Goal: Task Accomplishment & Management: Use online tool/utility

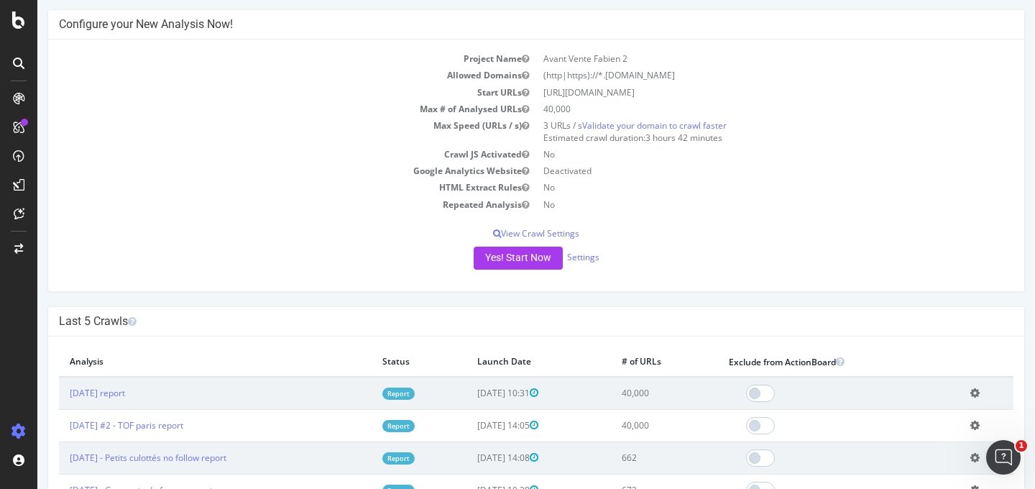
scroll to position [70, 0]
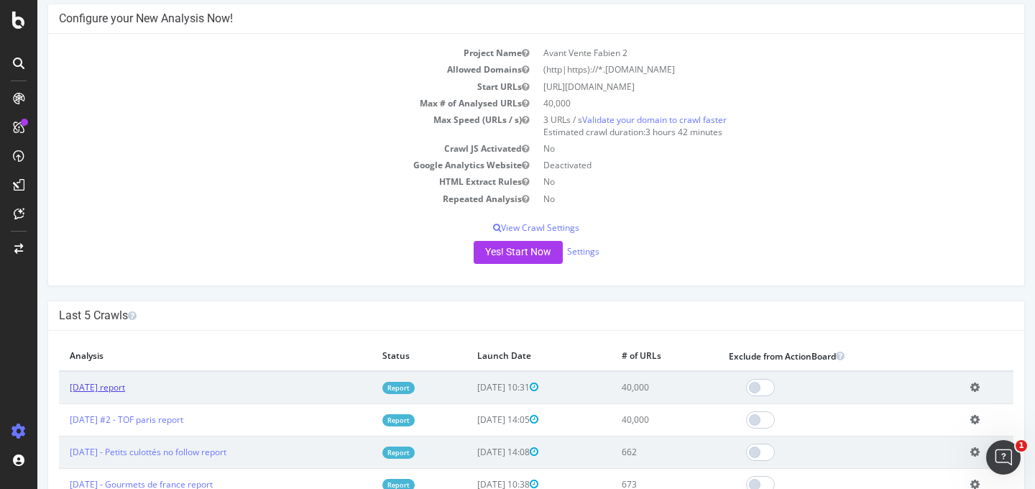
click at [125, 383] on link "[DATE] report" at bounding box center [97, 387] width 55 height 12
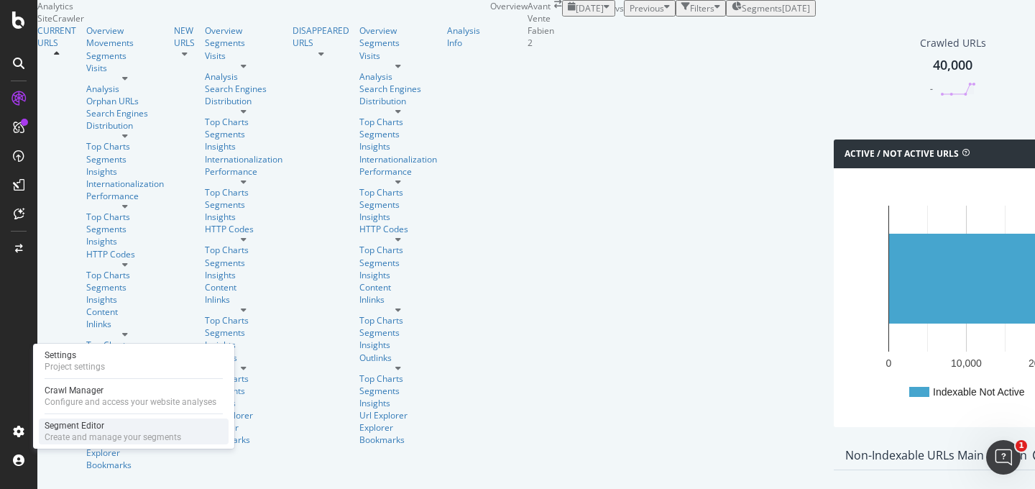
click at [86, 426] on div "Segment Editor" at bounding box center [113, 426] width 137 height 12
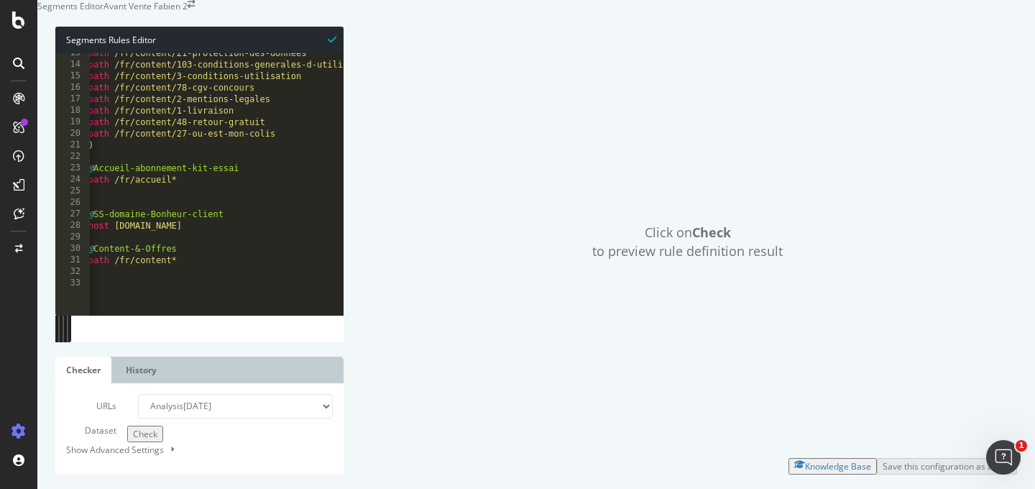
scroll to position [0, 4]
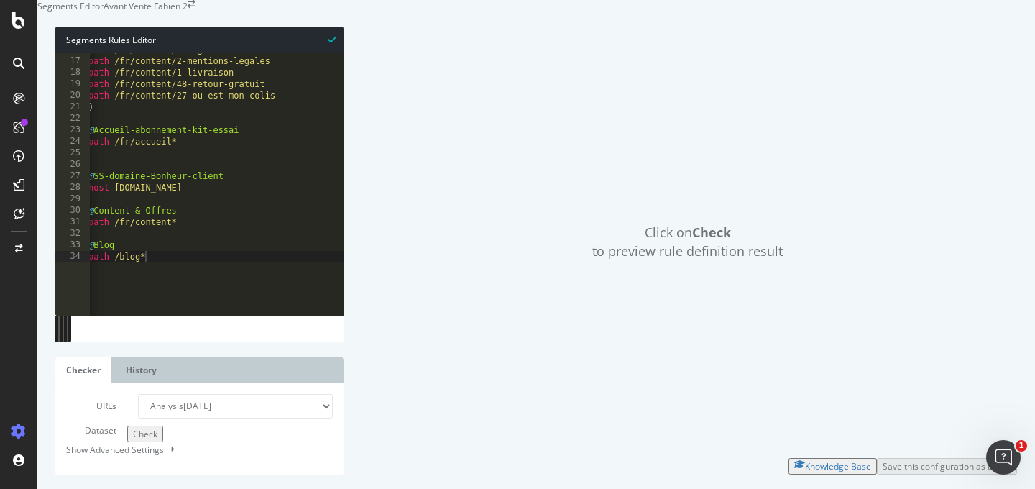
click at [217, 394] on select "Analysis [DATE] Analysis [DATE] #2 Analysis [DATE] Analysis [DATE] Analysis [DA…" at bounding box center [235, 406] width 195 height 24
click at [138, 394] on select "Analysis [DATE] Analysis [DATE] #2 Analysis [DATE] Analysis [DATE] Analysis [DA…" at bounding box center [235, 406] width 195 height 24
click at [133, 440] on span "Check" at bounding box center [145, 434] width 24 height 12
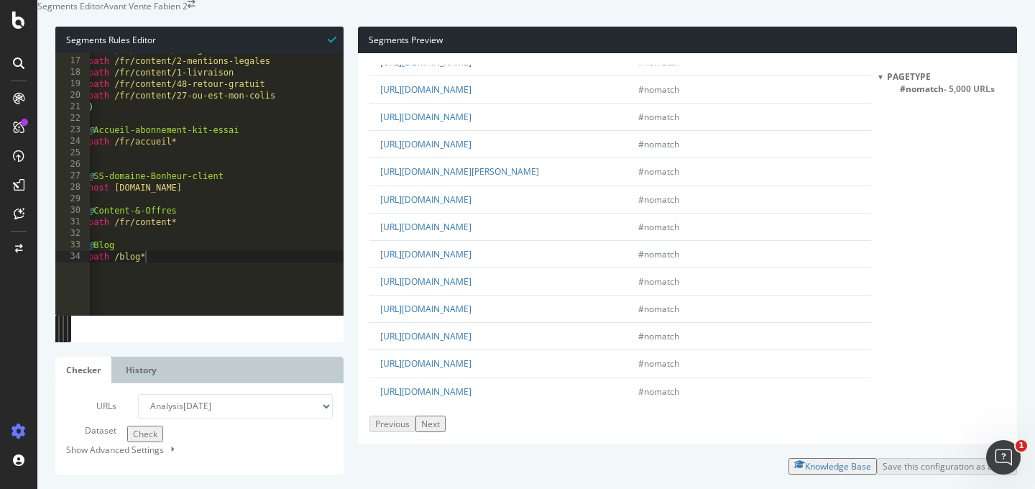
scroll to position [331, 0]
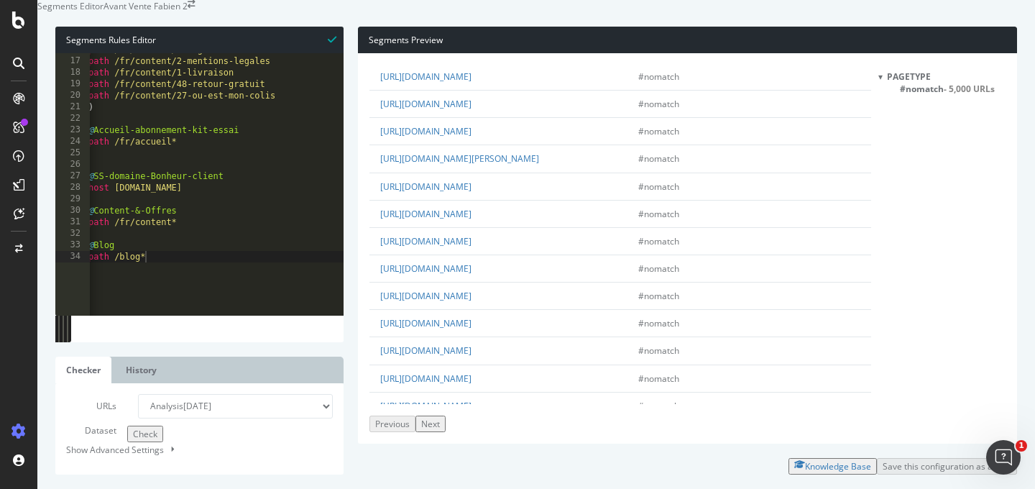
click at [214, 301] on div at bounding box center [231, 308] width 290 height 14
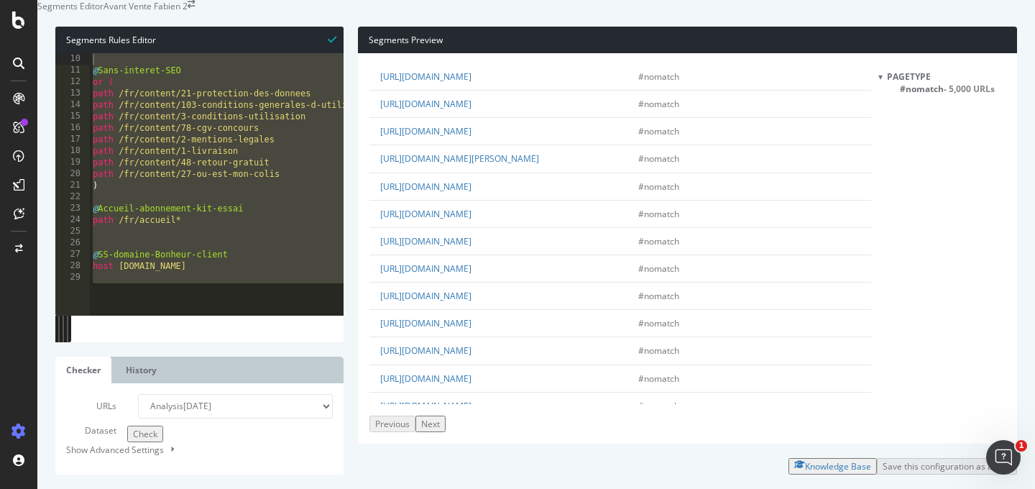
scroll to position [0, 0]
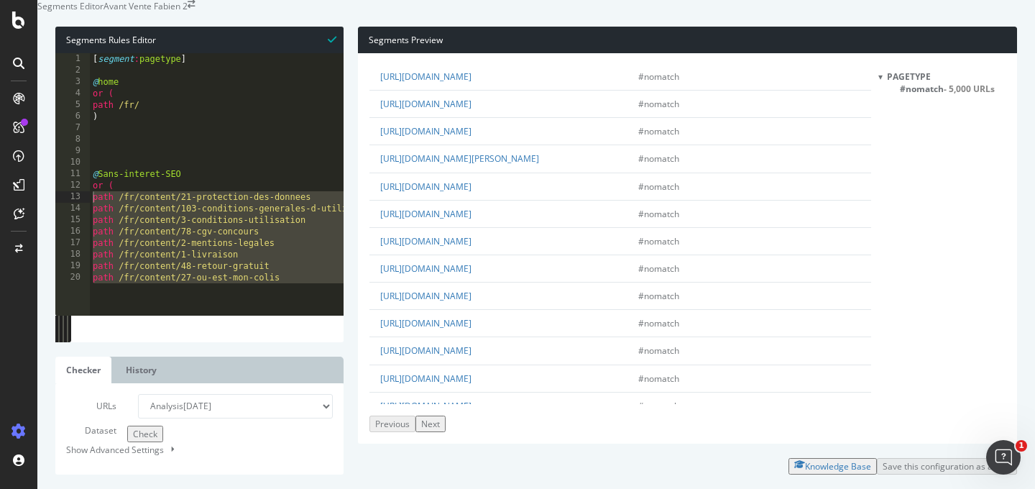
drag, startPoint x: 214, startPoint y: 284, endPoint x: 37, endPoint y: 229, distance: 185.3
click at [37, 229] on div "Segments Editor Avant Vente Fabien 2 Segments Rules Editor 1 2 3 4 5 6 7 8 9 10…" at bounding box center [517, 244] width 1035 height 489
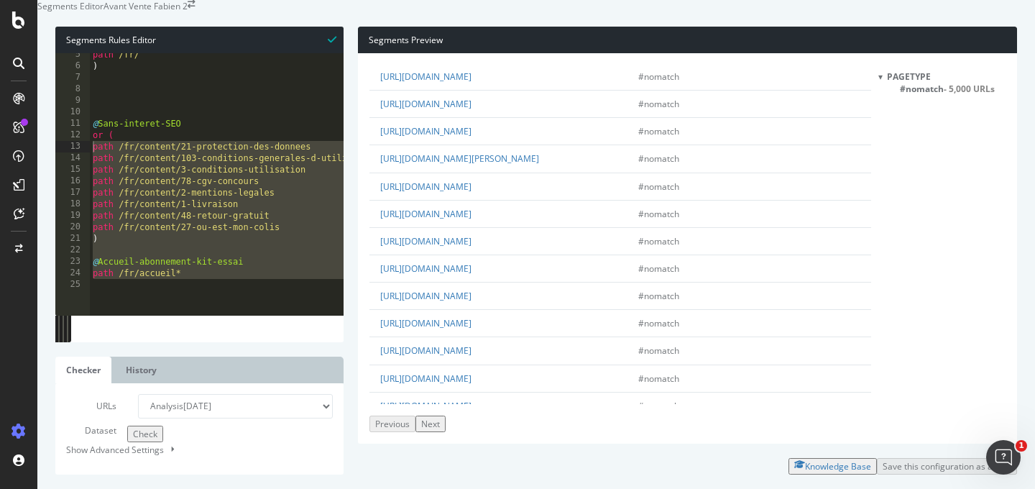
click at [149, 209] on div "path /fr/ ) @ Sans-interet-SEO or ( path /fr/content/21-protection-des-donnees …" at bounding box center [235, 165] width 290 height 232
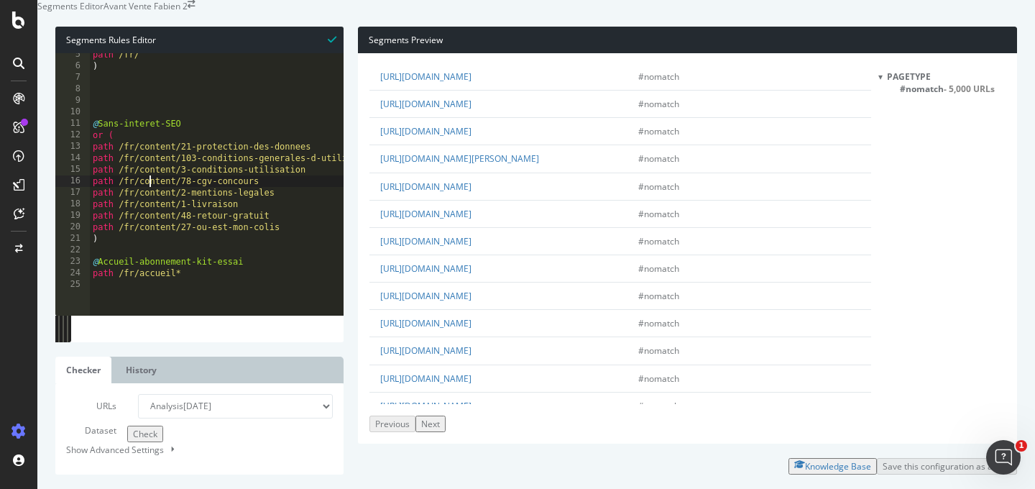
click at [149, 209] on div "path /fr/ ) @ Sans-interet-SEO or ( path /fr/content/21-protection-des-donnees …" at bounding box center [235, 165] width 290 height 232
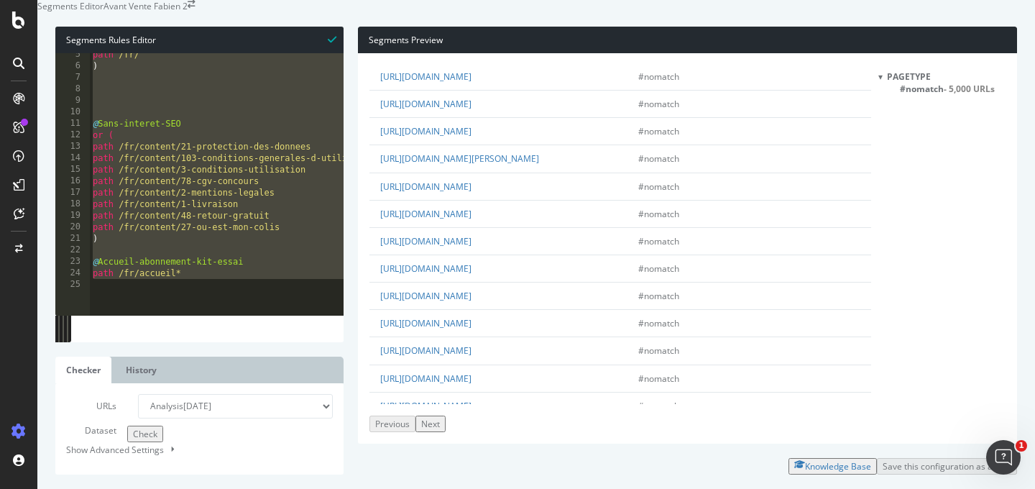
click at [149, 209] on div "path /fr/ ) @ Sans-interet-SEO or ( path /fr/content/21-protection-des-donnees …" at bounding box center [235, 165] width 290 height 232
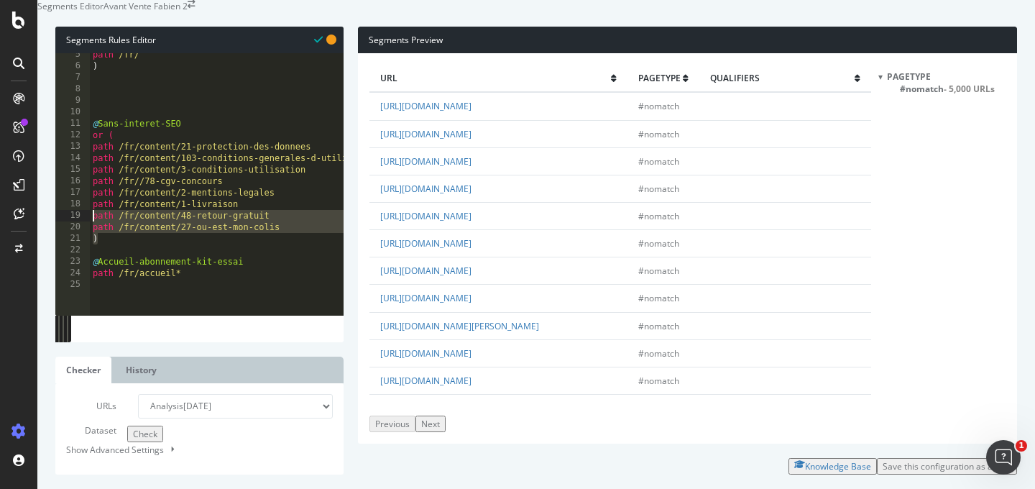
drag, startPoint x: 290, startPoint y: 274, endPoint x: 83, endPoint y: 247, distance: 208.8
click at [84, 247] on div "path /fr//78-cgv-concours 5 6 7 8 9 10 11 12 13 14 15 16 17 18 19 20 21 22 23 2…" at bounding box center [199, 184] width 288 height 262
click at [278, 260] on div "path /fr/ ) @ Sans-interet-SEO or ( path /fr/content/21-protection-des-donnees …" at bounding box center [235, 165] width 290 height 232
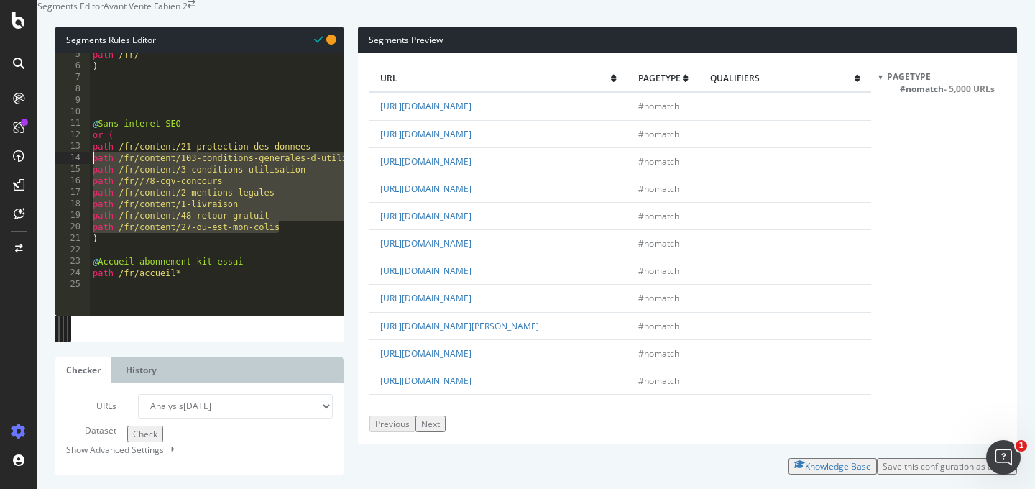
drag, startPoint x: 286, startPoint y: 259, endPoint x: 83, endPoint y: 191, distance: 214.6
click at [83, 191] on div "path /fr//78-cgv-concours 5 6 7 8 9 10 11 12 13 14 15 16 17 18 19 20 21 22 23 2…" at bounding box center [199, 184] width 288 height 262
type textarea "path /fr/content/103-conditions-generales-d-utilisation path /fr/content/3-cond…"
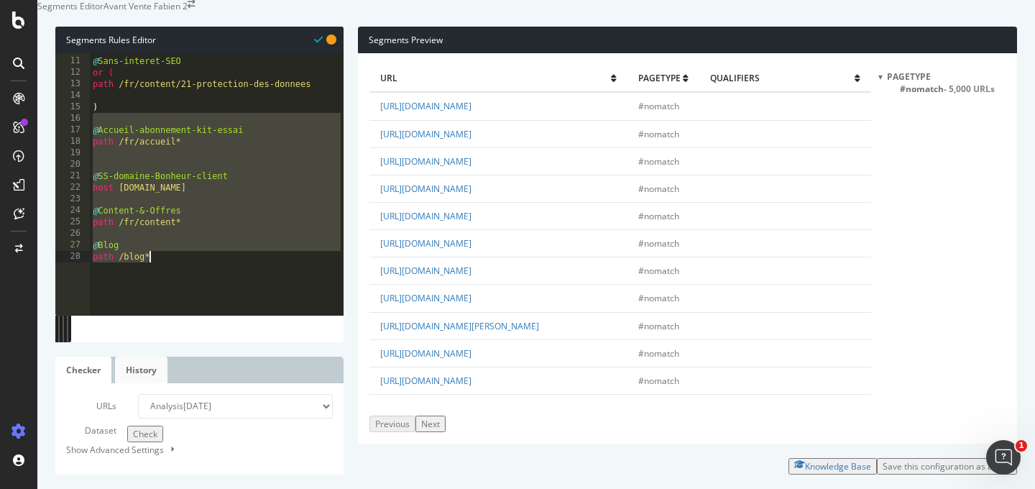
scroll to position [113, 0]
drag, startPoint x: 157, startPoint y: 209, endPoint x: 157, endPoint y: 352, distance: 142.4
click at [157, 352] on div "Segments Rules Editor 10 11 12 13 14 15 16 17 18 19 20 21 22 23 24 25 26 27 28 …" at bounding box center [199, 251] width 288 height 448
type textarea "@Blog path /blog*"
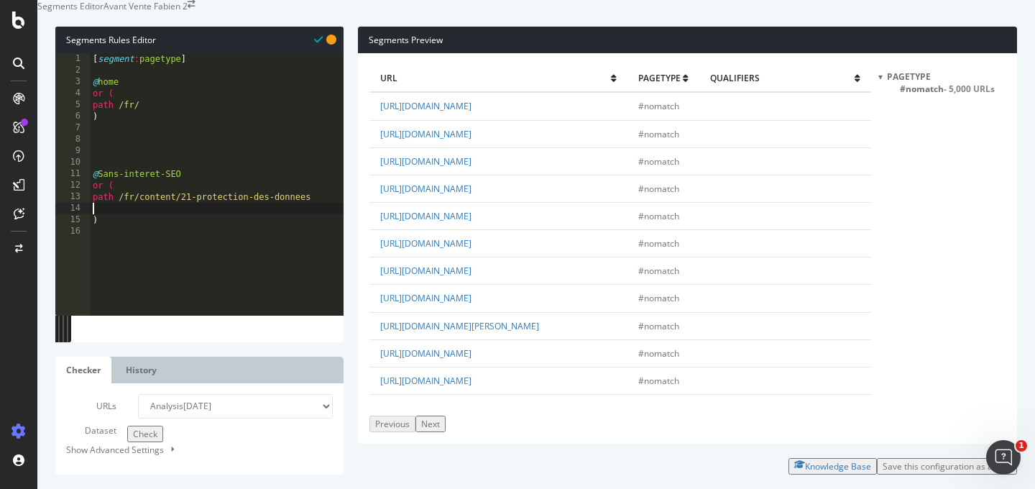
click at [224, 244] on div "[ segment : pagetype ] @ home or ( path /fr/ ) @ Sans-interet-SEO or ( path /fr…" at bounding box center [217, 169] width 254 height 232
drag, startPoint x: 122, startPoint y: 228, endPoint x: 314, endPoint y: 228, distance: 192.7
click at [314, 228] on div "[ segment : pagetype ] @ home or ( path /fr/ ) @ Sans-interet-SEO or ( path /fr…" at bounding box center [217, 169] width 254 height 232
paste textarea "p-cgv.html"
type textarea "path /p-cgv.html"
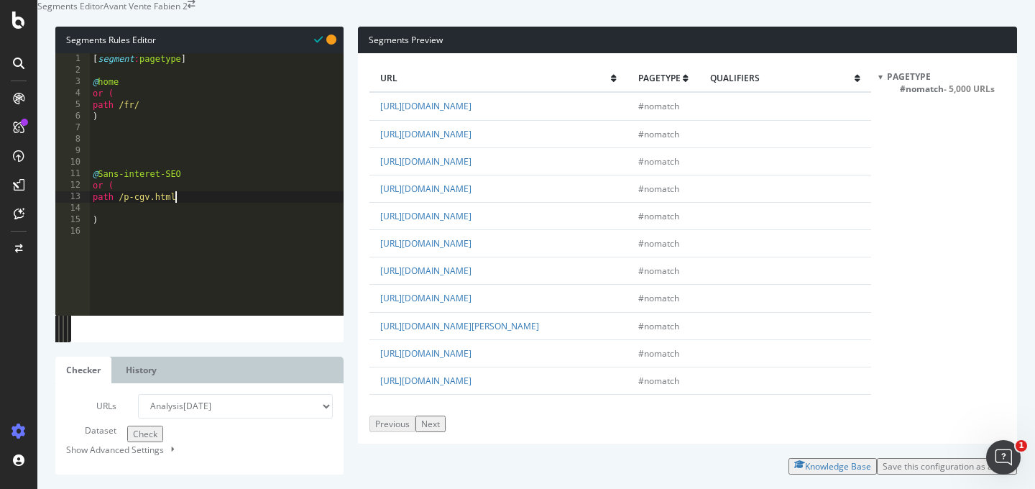
click at [133, 440] on span "Check" at bounding box center [145, 434] width 24 height 12
click at [937, 108] on span "Sans-interet-SEO - 1 URLs" at bounding box center [950, 102] width 101 height 12
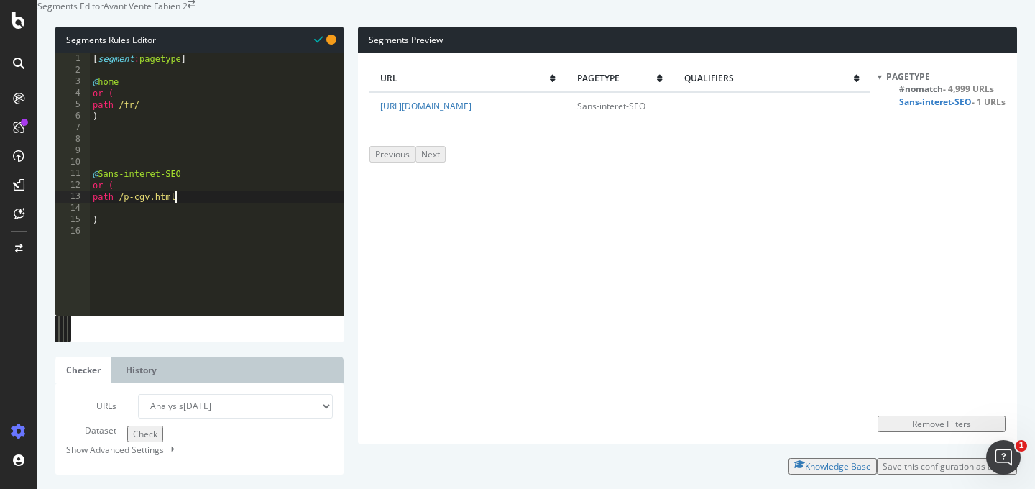
click at [230, 232] on div "[ segment : pagetype ] @ home or ( path /fr/ ) @ Sans-interet-SEO or ( path /p-…" at bounding box center [217, 169] width 254 height 232
paste textarea "p-politique-de-confidentialite.html"
type textarea "path /p-politique-de-confidentialite.html"
paste textarea "p-mentions-legales.html"
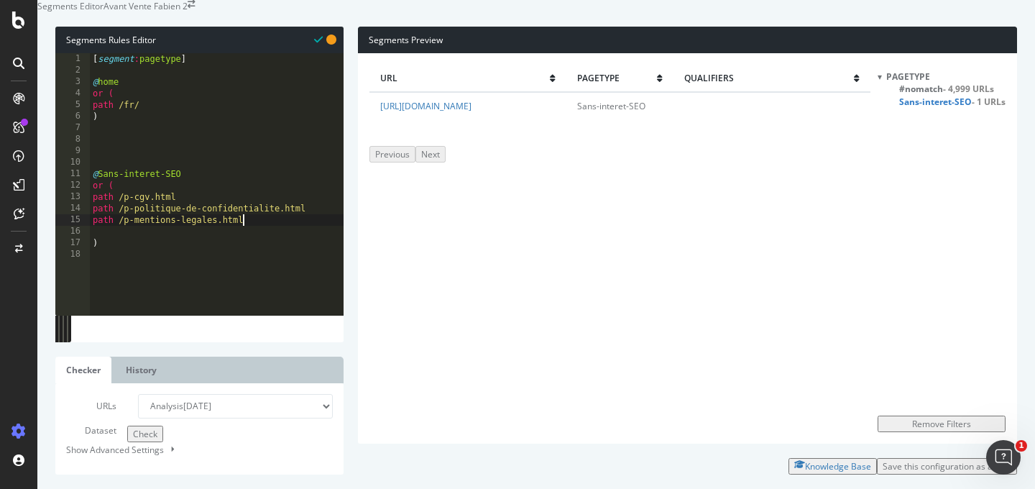
type textarea "path /p-mentions-legales.html"
paste textarea "p-relations-presse.html"
type textarea "path /p-relations-presse.html"
paste textarea "p-faq.html"
type textarea "path /p-faq.html"
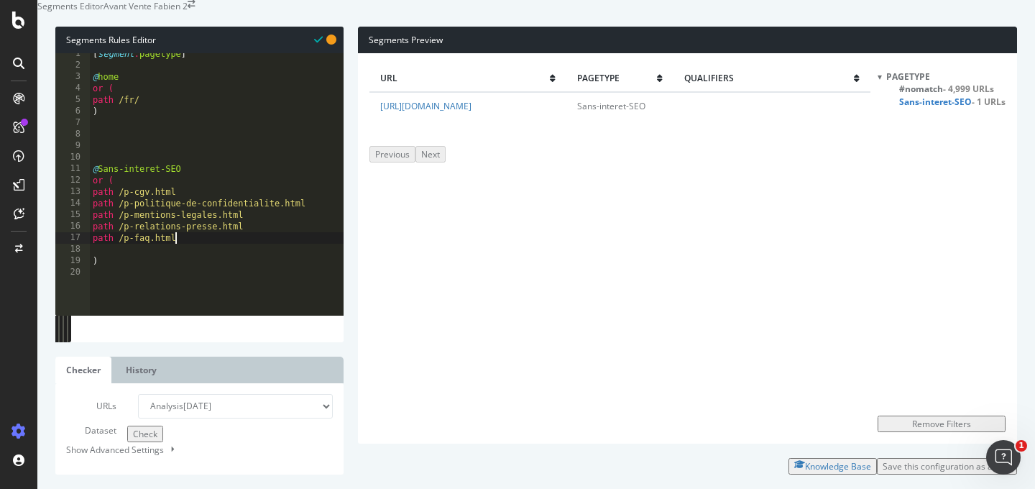
scroll to position [21, 0]
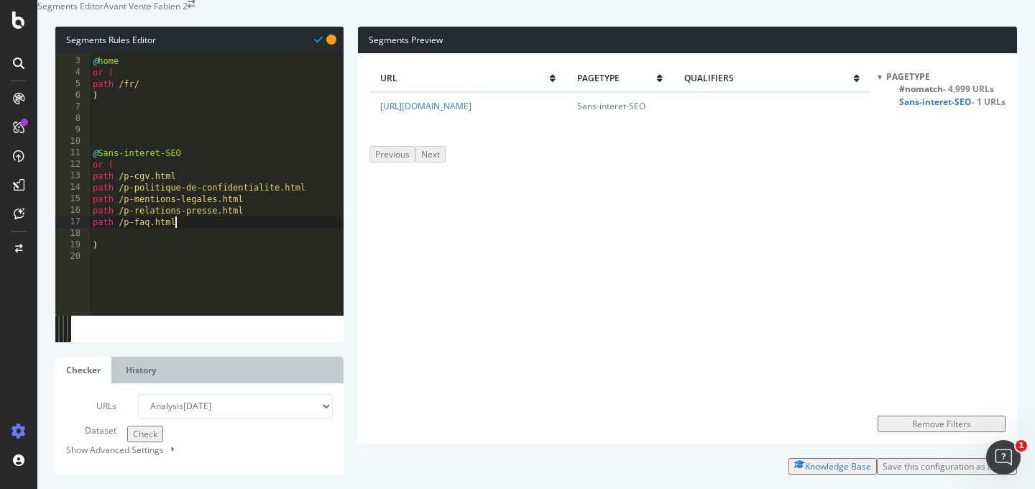
click at [133, 440] on span "Check" at bounding box center [145, 434] width 24 height 12
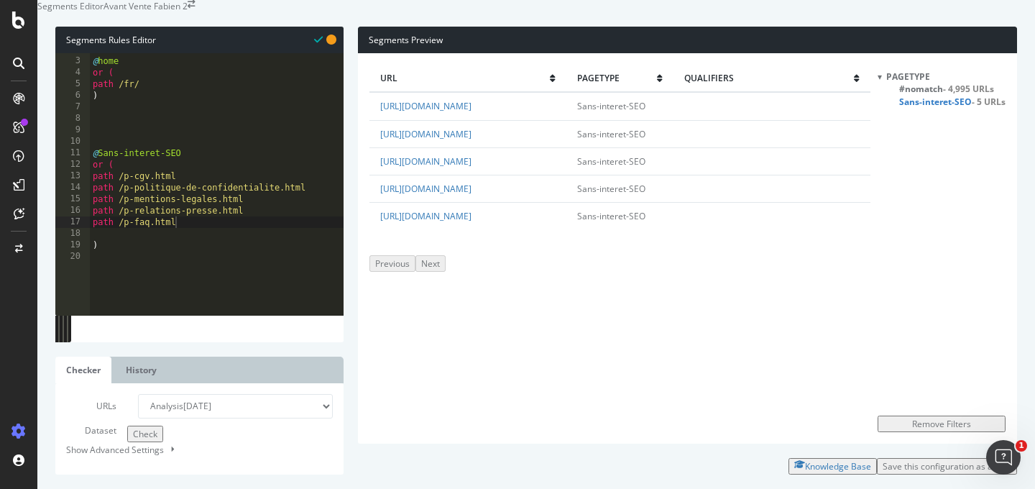
scroll to position [0, 0]
click at [157, 154] on div "@ home or ( path /fr/ ) @ Sans-interet-SEO or ( path /p-cgv.html path /p-politi…" at bounding box center [217, 160] width 254 height 232
click at [949, 83] on div "pagetype" at bounding box center [942, 76] width 128 height 12
click at [943, 95] on span "- 4,995 URLs" at bounding box center [968, 89] width 51 height 12
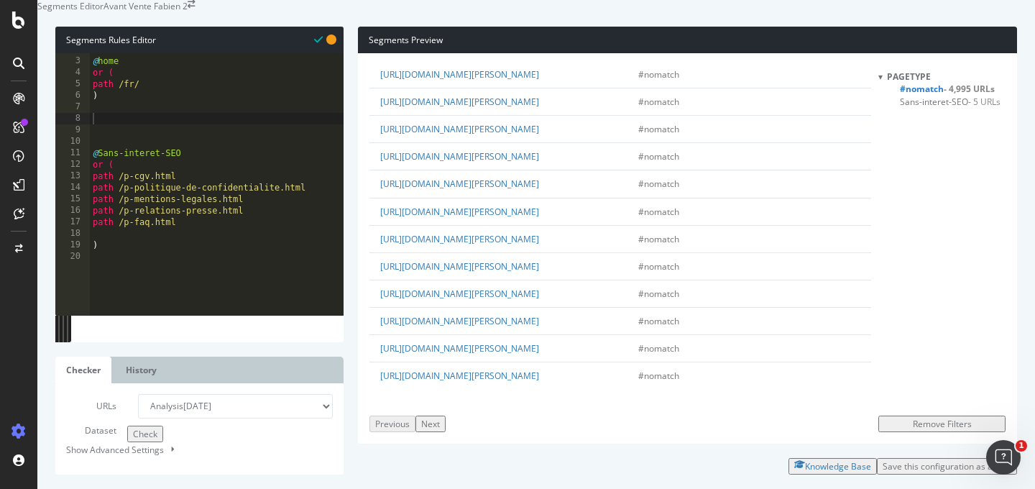
scroll to position [3529, 0]
click at [165, 147] on div "@ home or ( path /fr/ ) @ Sans-interet-SEO or ( path /p-cgv.html path /p-politi…" at bounding box center [217, 160] width 254 height 232
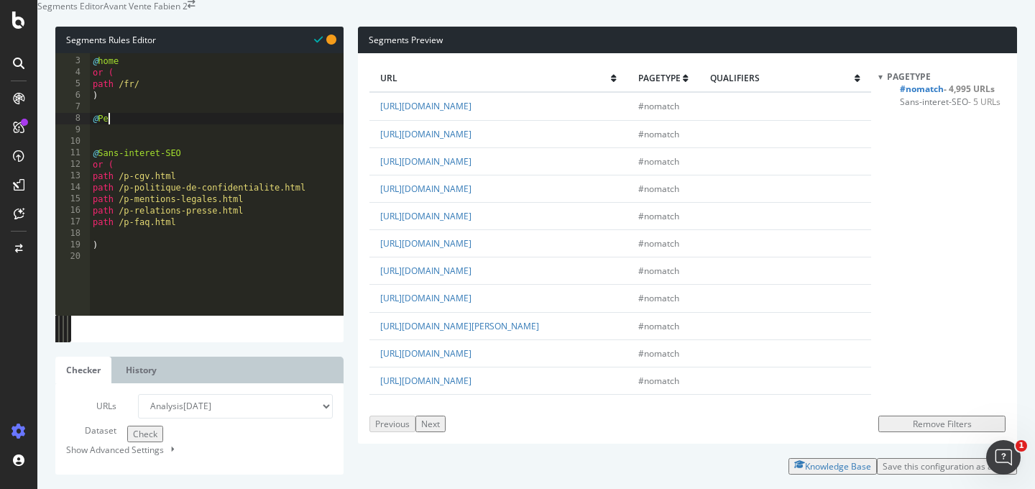
scroll to position [0, 0]
type textarea "@Peintures"
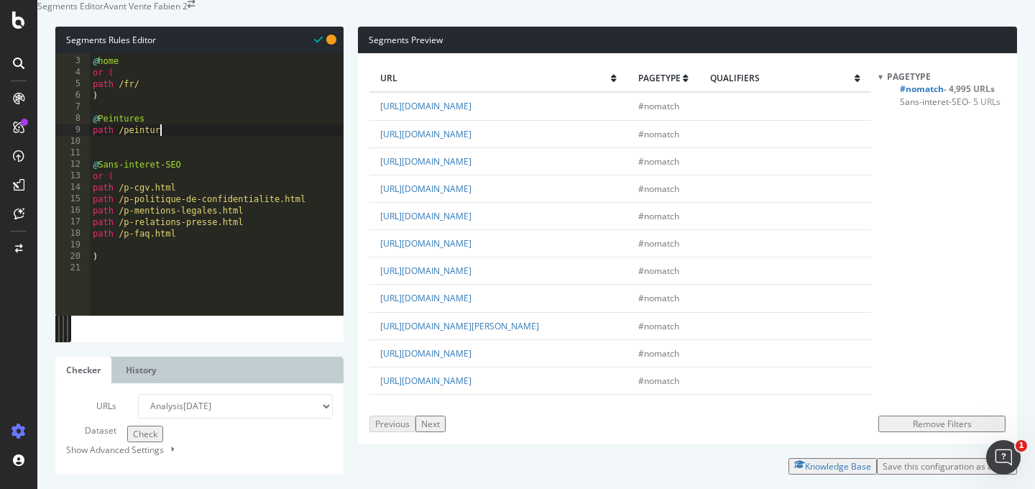
scroll to position [0, 5]
type textarea "path /peinture*"
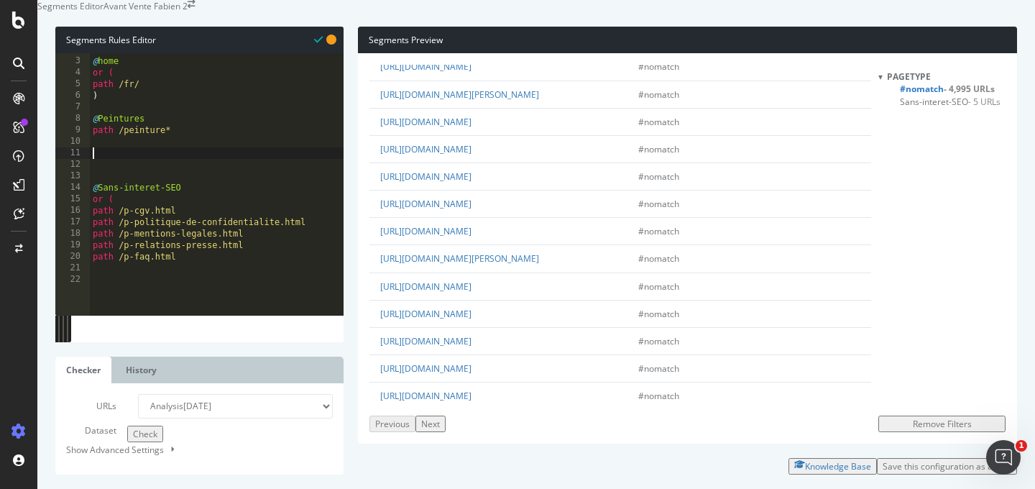
scroll to position [0, 0]
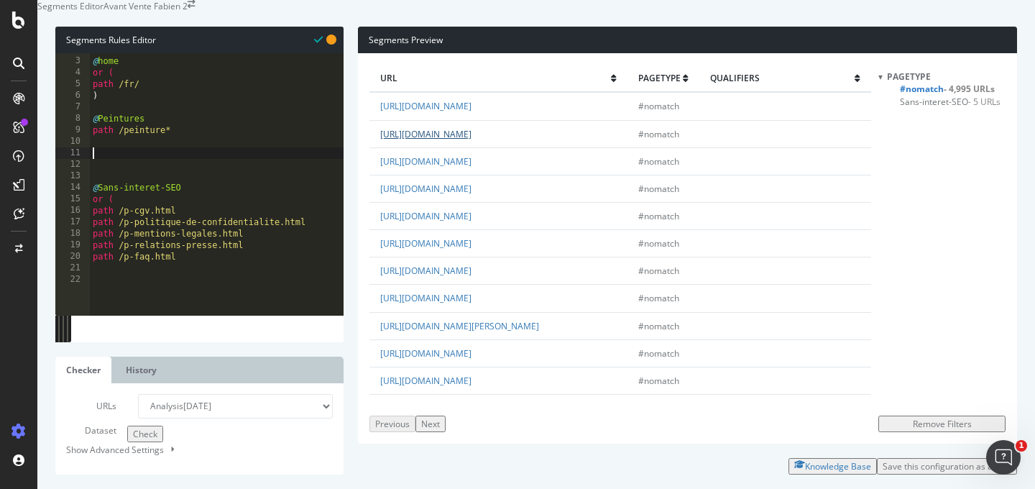
click at [472, 140] on link "[URL][DOMAIN_NAME]" at bounding box center [425, 134] width 91 height 12
click at [145, 182] on div "@ home or ( path /fr/ ) @ Peintures path /peinture* @ Sans-interet-SEO or ( pat…" at bounding box center [217, 160] width 254 height 232
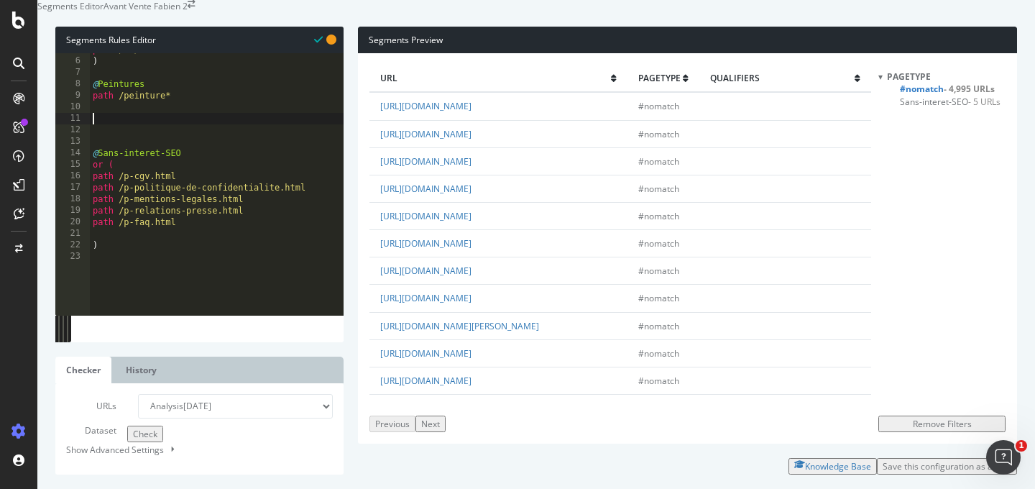
scroll to position [55, 0]
click at [154, 261] on div "path /fr/ ) @ Peintures path /peinture* @ Sans-interet-SEO or ( path /p-cgv.htm…" at bounding box center [217, 160] width 254 height 232
paste textarea "p-espace-professionnel.html"
type textarea "path /p-espace-professionnel.html"
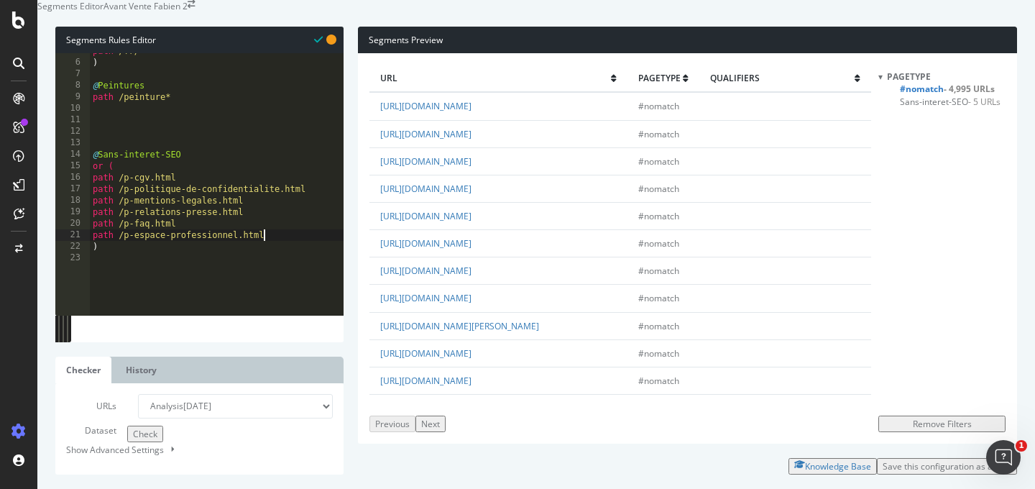
scroll to position [44, 0]
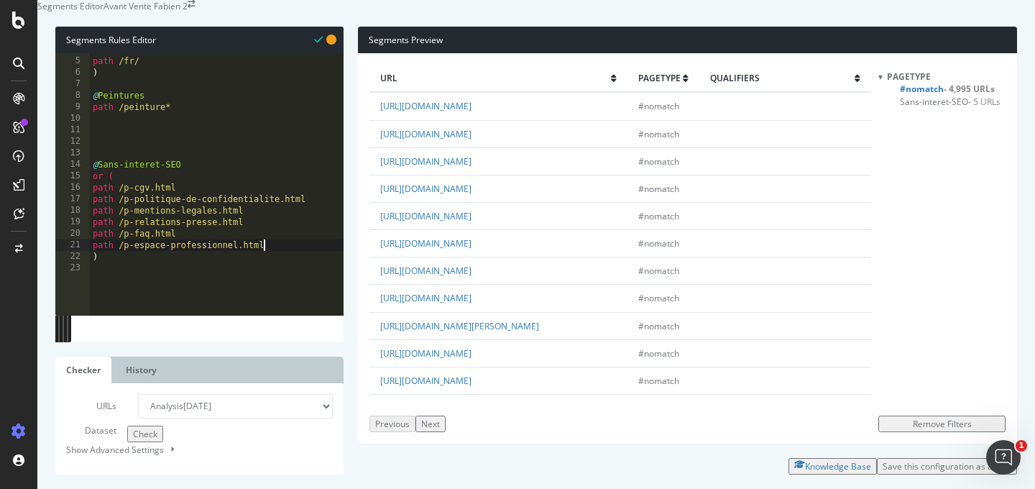
click at [171, 162] on div "or ( path /fr/ ) @ Peintures path /peinture* @ Sans-interet-SEO or ( path /p-cg…" at bounding box center [217, 160] width 254 height 232
click at [472, 195] on link "[URL][DOMAIN_NAME]" at bounding box center [425, 189] width 91 height 12
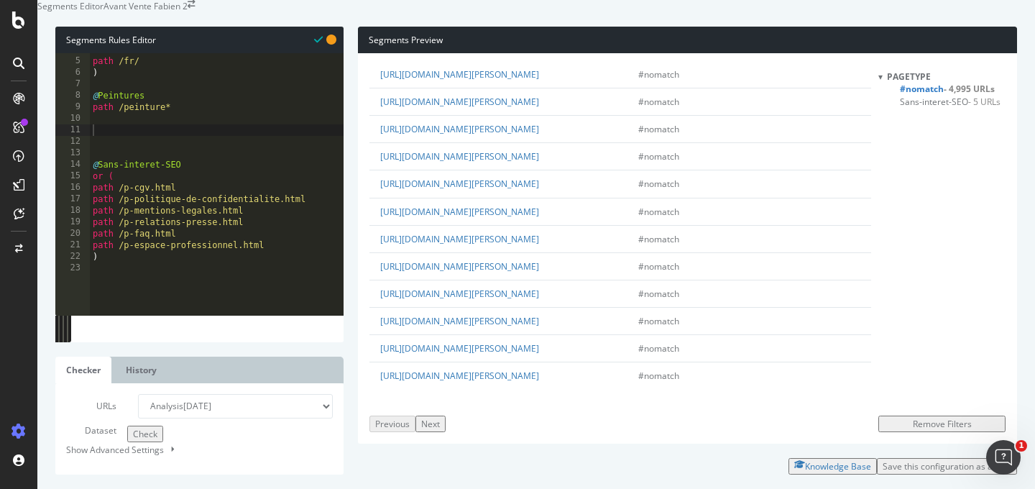
scroll to position [3695, 0]
click at [440, 418] on div "Next" at bounding box center [430, 424] width 19 height 12
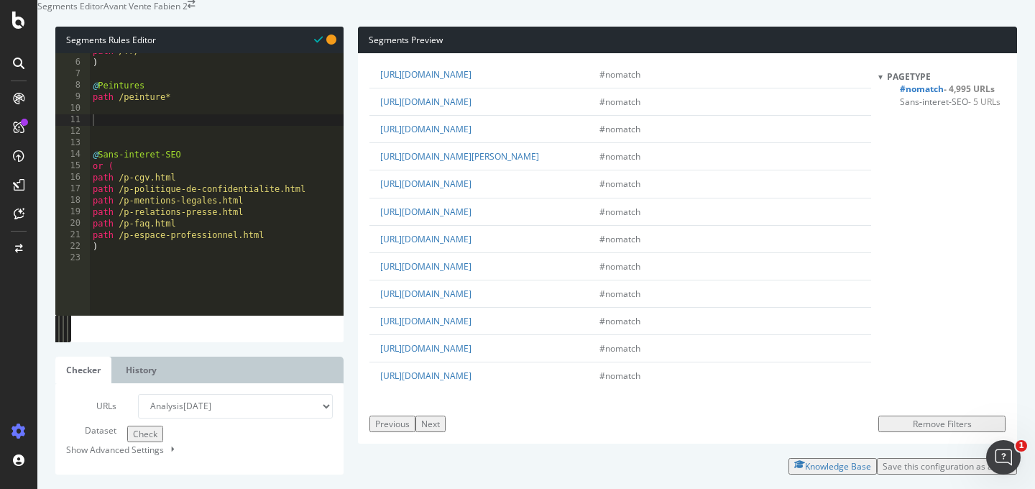
scroll to position [3658, 0]
click at [441, 418] on button "Next" at bounding box center [431, 424] width 30 height 17
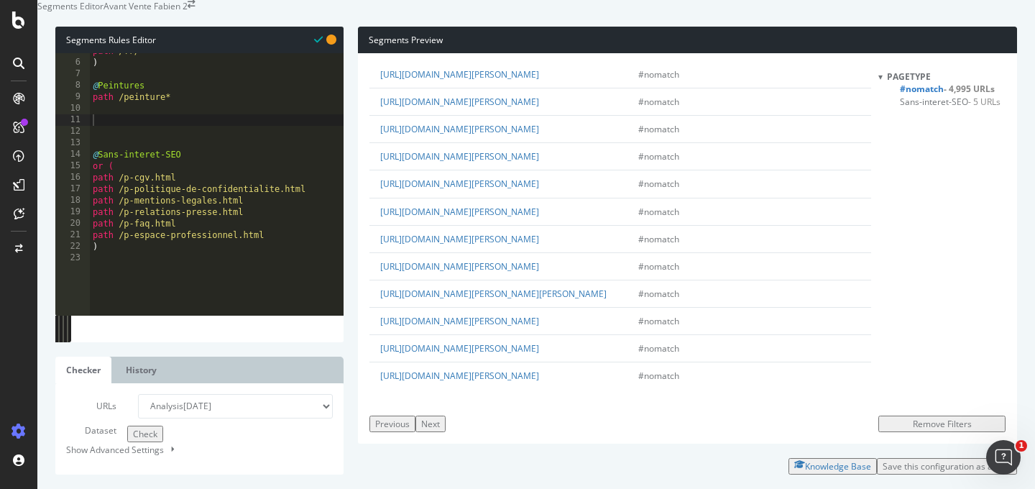
scroll to position [4471, 0]
click at [133, 440] on span "Check" at bounding box center [145, 434] width 24 height 12
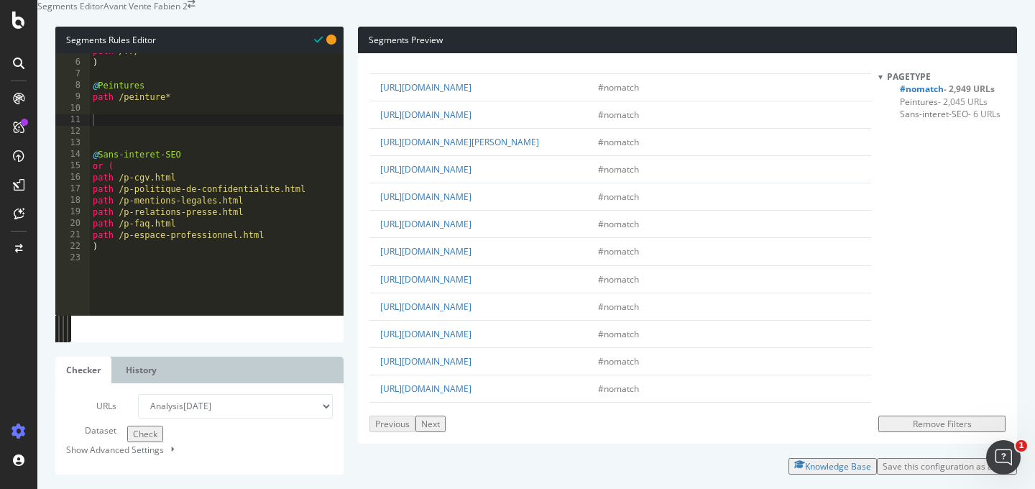
scroll to position [2409, 0]
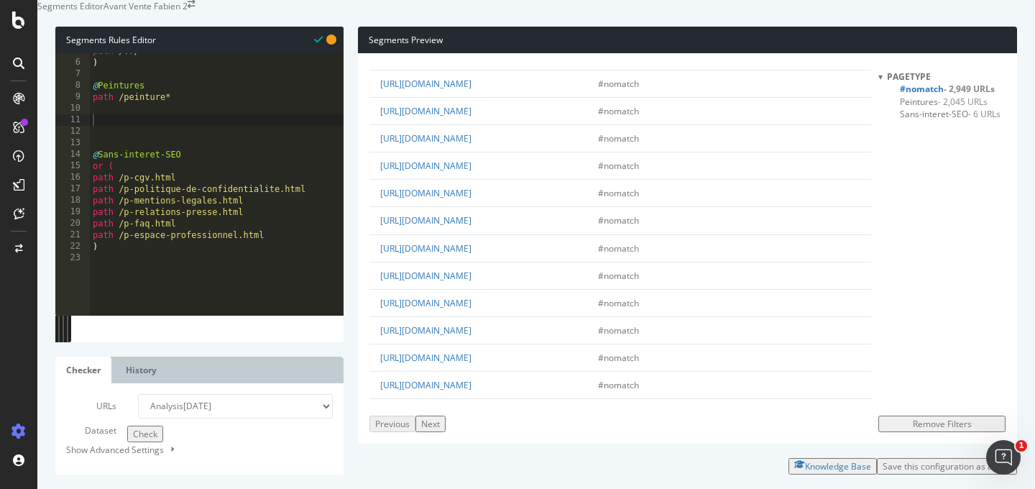
click at [446, 416] on button "Next" at bounding box center [431, 424] width 30 height 17
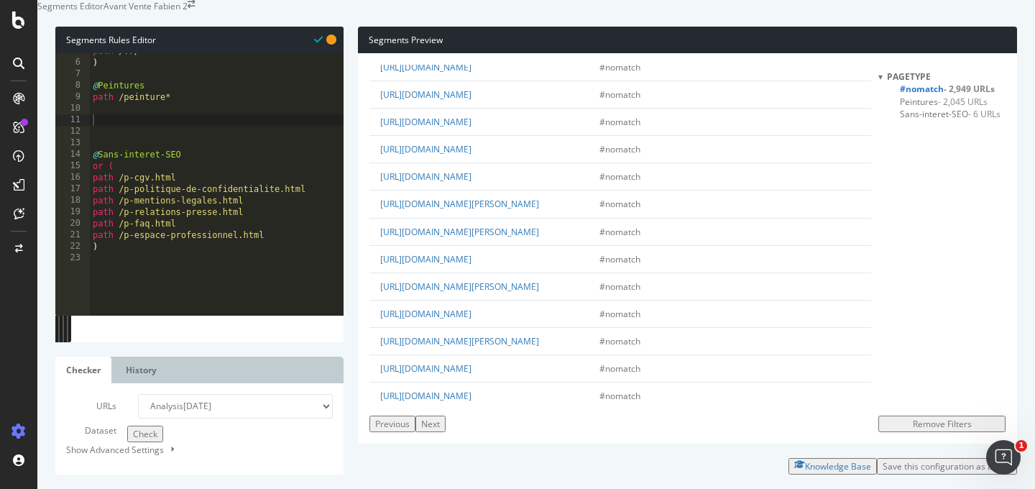
click at [210, 152] on div "path /fr/ ) @ Peintures path /peinture* @ Sans-interet-SEO or ( path /p-cgv.htm…" at bounding box center [217, 161] width 254 height 232
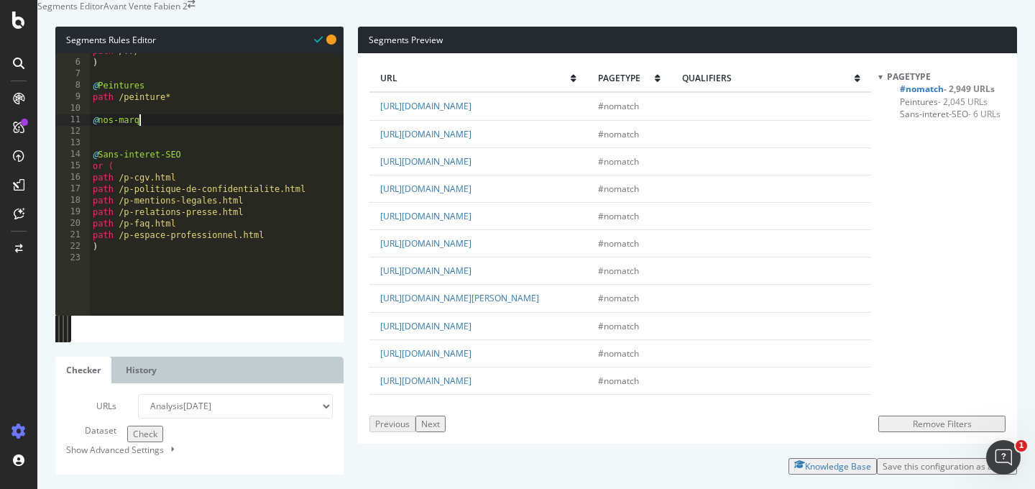
scroll to position [0, 4]
type textarea "@nos-marques"
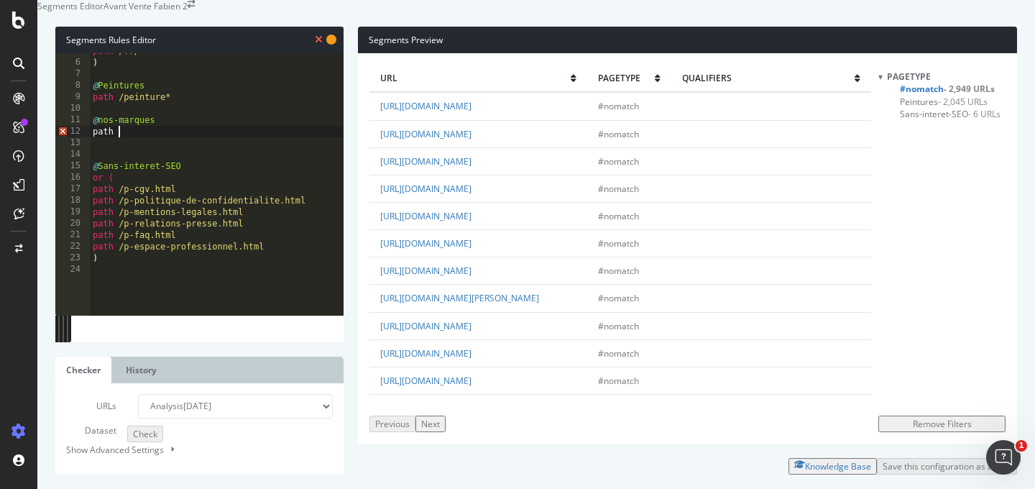
scroll to position [0, 1]
click at [151, 161] on div "path /fr/ ) @ Peintures path /peinture* @ nos-marques path / @ Sans-interet-SEO…" at bounding box center [217, 161] width 254 height 232
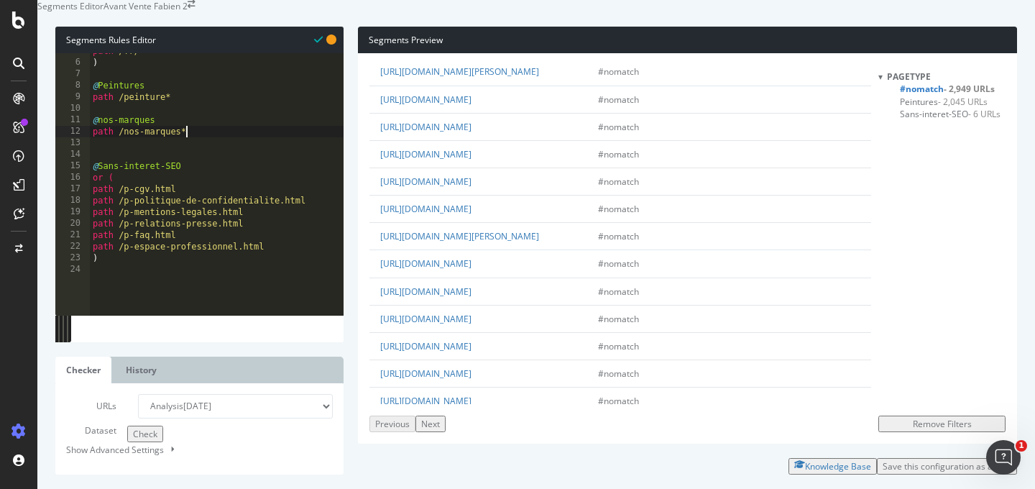
scroll to position [0, 0]
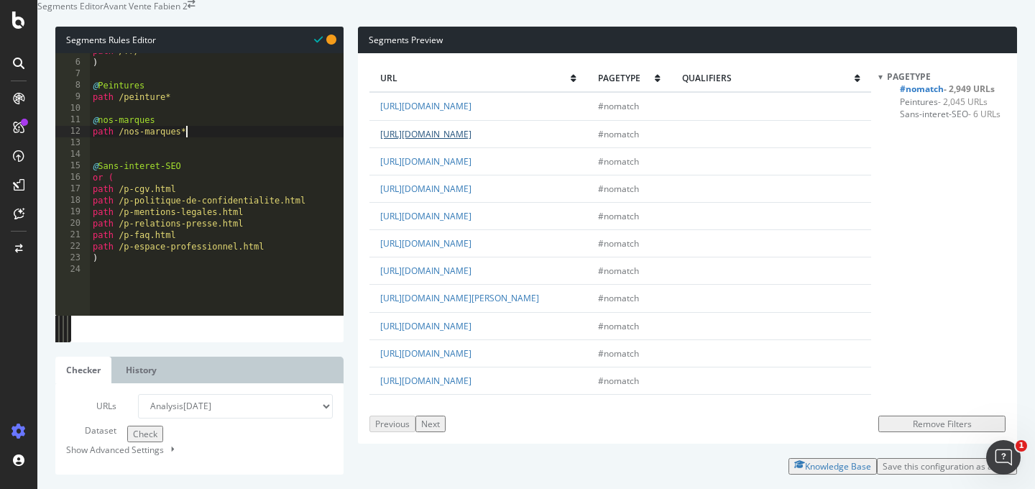
type textarea "path /nos-marques*"
click at [472, 140] on link "[URL][DOMAIN_NAME]" at bounding box center [425, 134] width 91 height 12
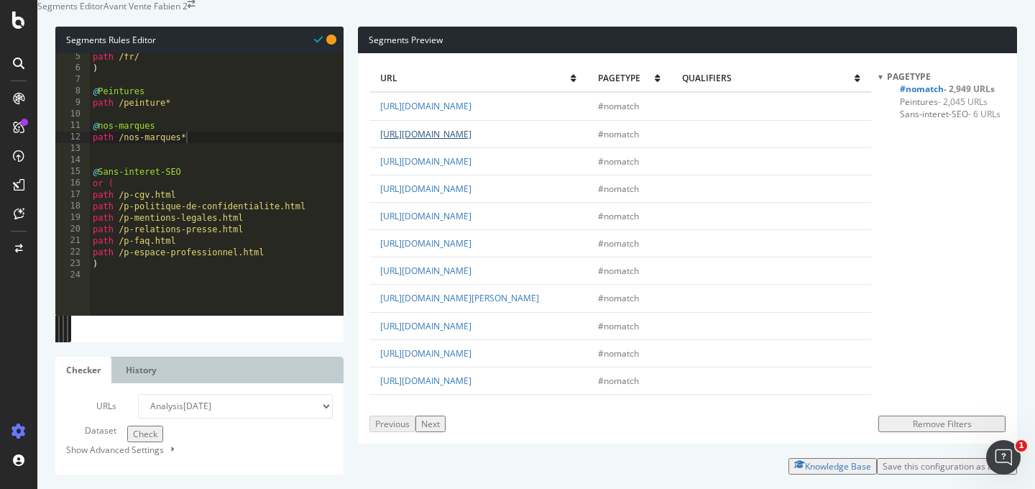
scroll to position [52, 0]
click at [225, 165] on div "path /fr/ ) @ Peintures path /peinture* @ nos-marques path /nos-marques* @ Sans…" at bounding box center [217, 163] width 254 height 232
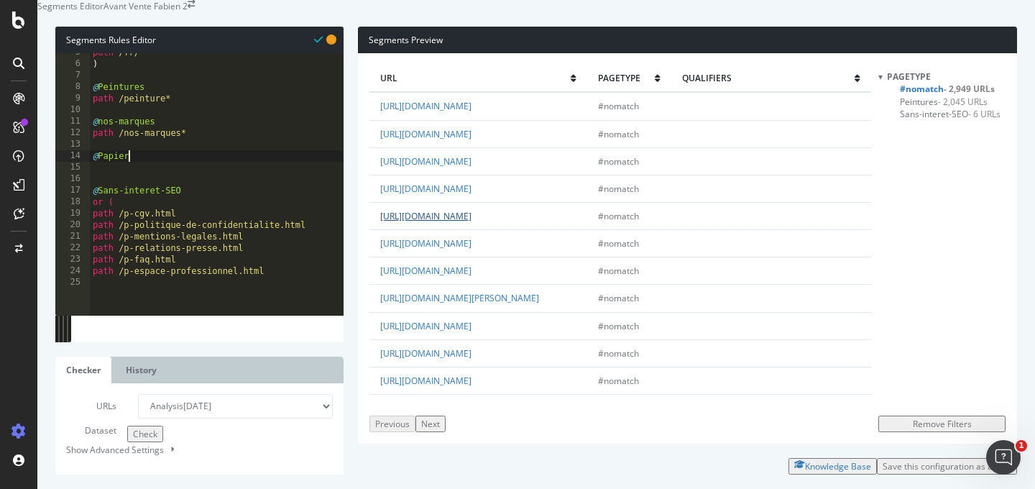
scroll to position [0, 2]
type textarea "@Papier-peint"
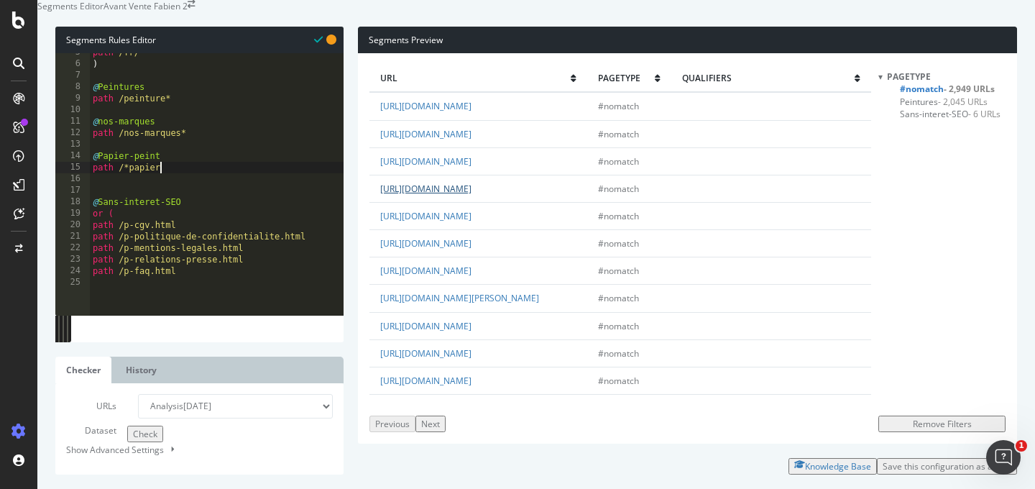
scroll to position [0, 5]
click at [133, 440] on span "Check" at bounding box center [145, 434] width 24 height 12
click at [121, 197] on div "path /fr/ ) @ Peintures path /peinture* @ nos-marques path /nos-marques* @ Papi…" at bounding box center [217, 163] width 254 height 232
click at [133, 440] on span "Check" at bounding box center [145, 434] width 24 height 12
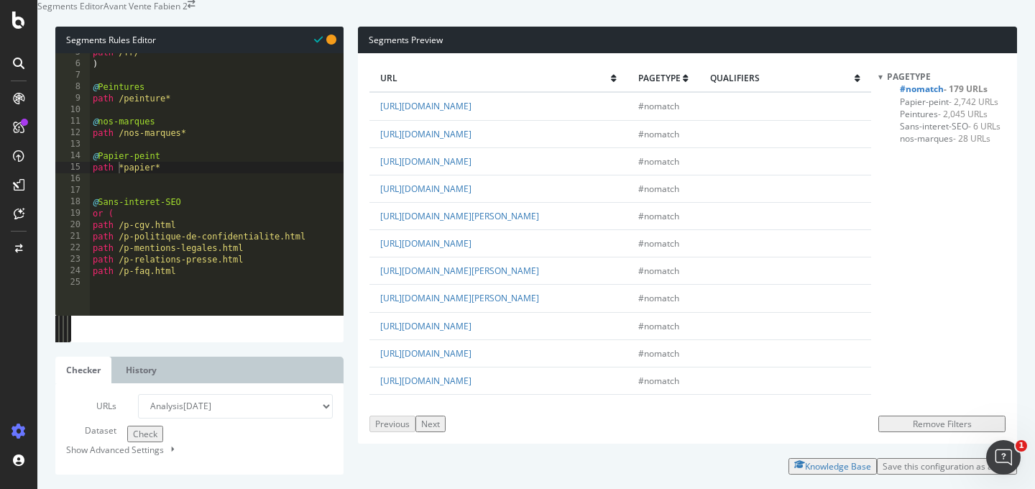
click at [938, 95] on span "#nomatch - 179 URLs" at bounding box center [944, 89] width 88 height 12
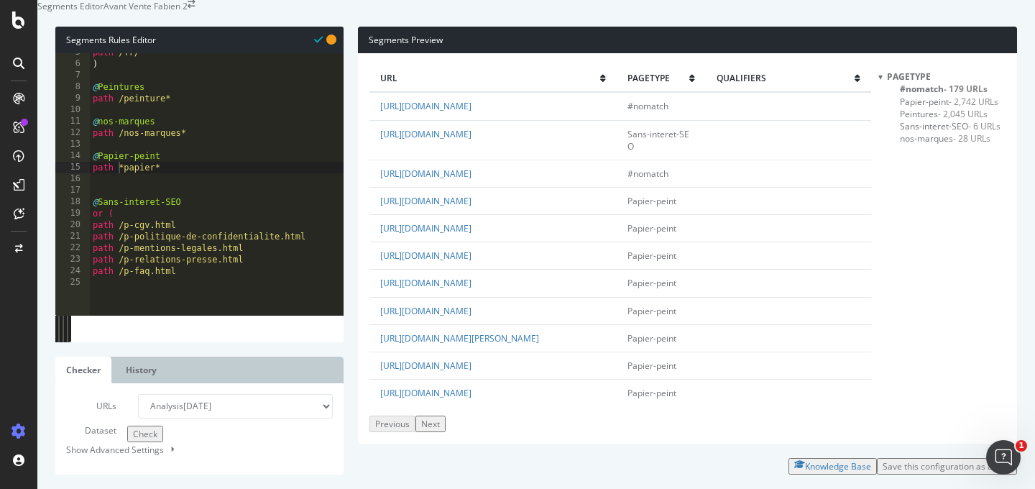
click at [938, 95] on span "#nomatch - 179 URLs" at bounding box center [944, 89] width 88 height 12
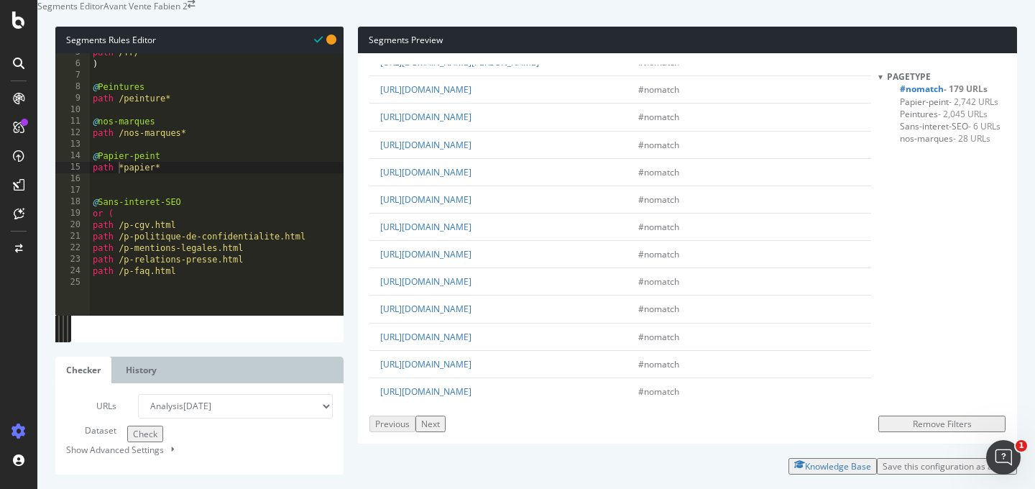
scroll to position [375, 0]
click at [472, 122] on link "[URL][DOMAIN_NAME]" at bounding box center [425, 115] width 91 height 12
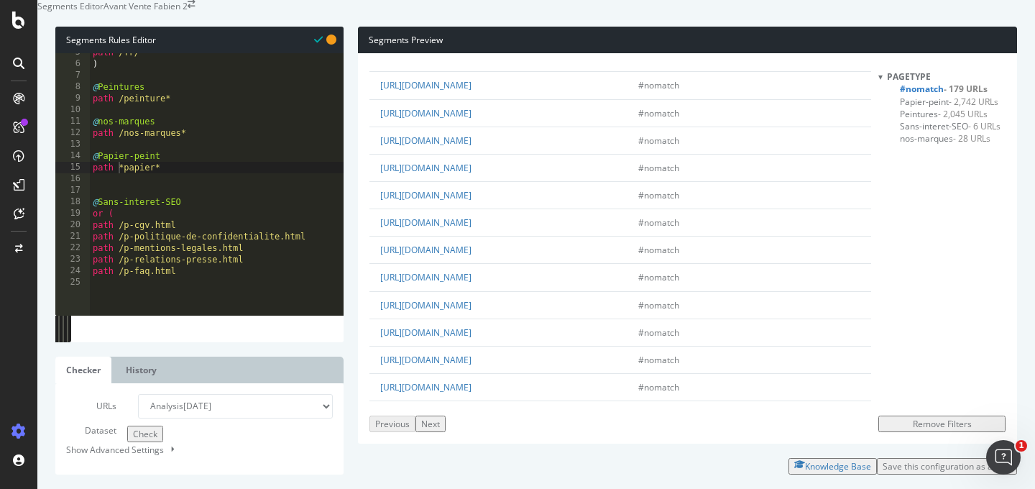
scroll to position [608, 0]
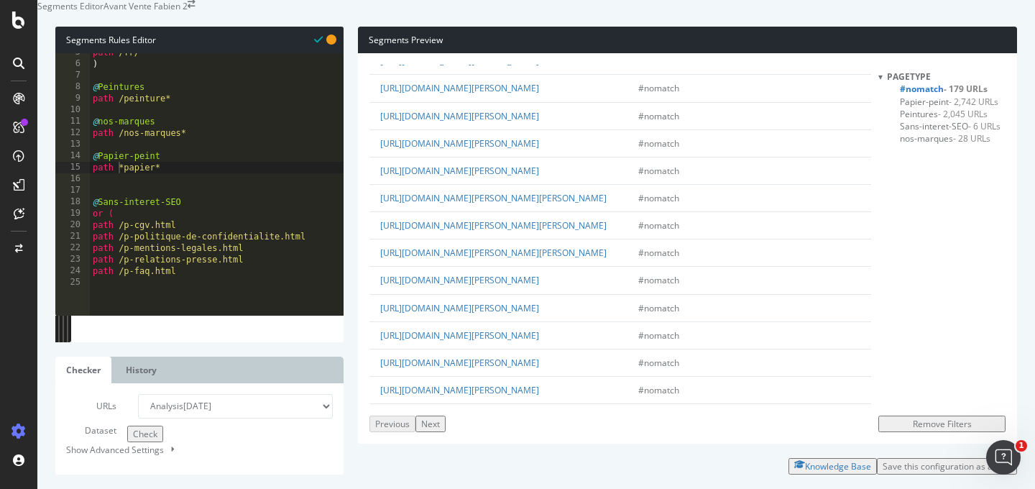
scroll to position [101, 0]
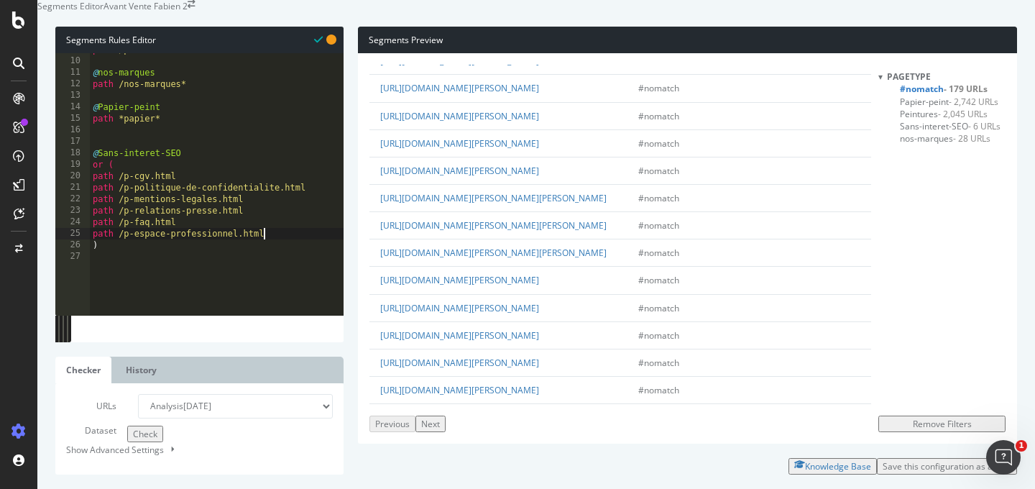
drag, startPoint x: 280, startPoint y: 266, endPoint x: 289, endPoint y: 236, distance: 31.4
click at [280, 266] on div "path /peinture* @ nos-marques path /nos-marques* @ Papier-peint path *papier* @…" at bounding box center [217, 160] width 254 height 232
type textarea "path /p-espace-professionnel.html"
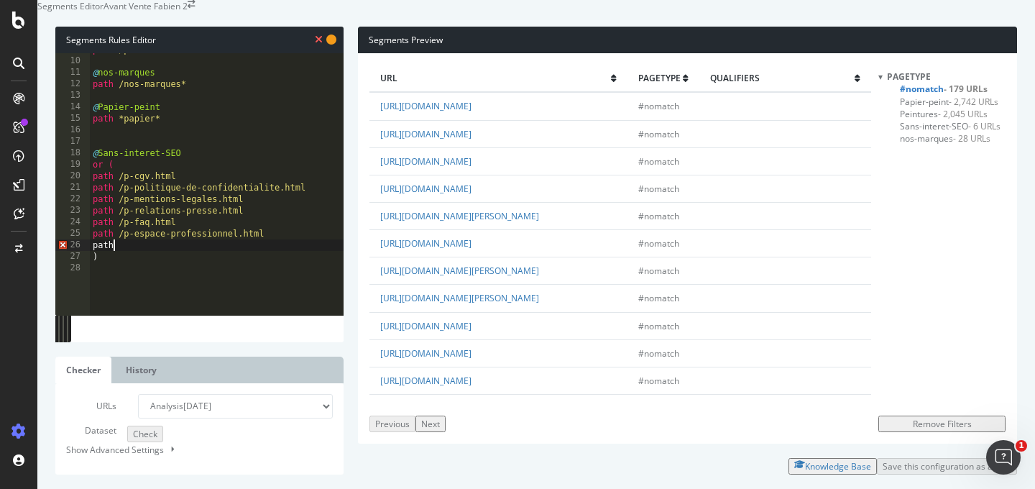
scroll to position [0, 1]
paste textarea "p-sites-interessants.html"
click at [114, 276] on div "path /peinture* @ nos-marques path /nos-marques* @ Papier-peint path *papier* @…" at bounding box center [217, 160] width 254 height 232
type textarea "path/p-sites-interessants.html"
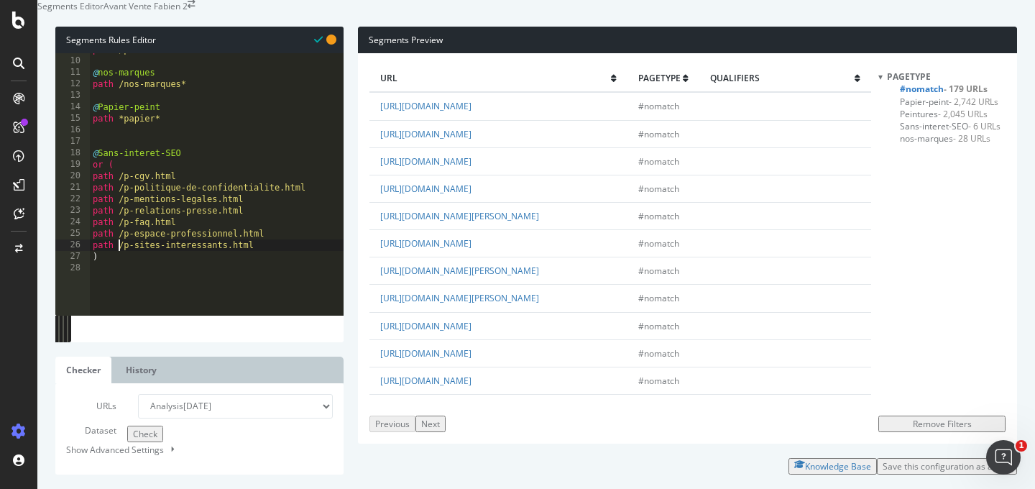
click at [127, 442] on button "Check" at bounding box center [145, 434] width 36 height 17
click at [931, 461] on div "Save this configuration as active" at bounding box center [947, 466] width 129 height 12
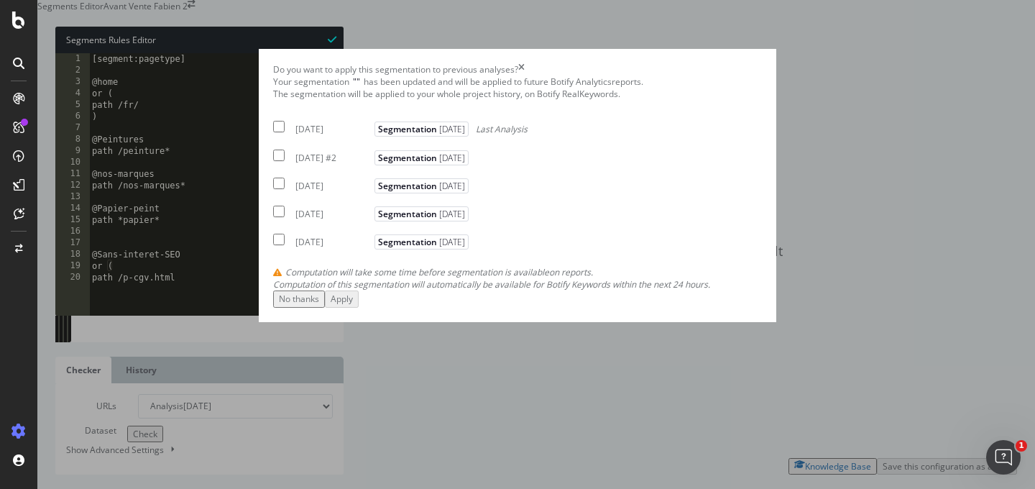
click at [295, 135] on div "[DATE]" at bounding box center [332, 129] width 75 height 12
checkbox input "true"
click at [353, 305] on div "Apply" at bounding box center [342, 299] width 22 height 12
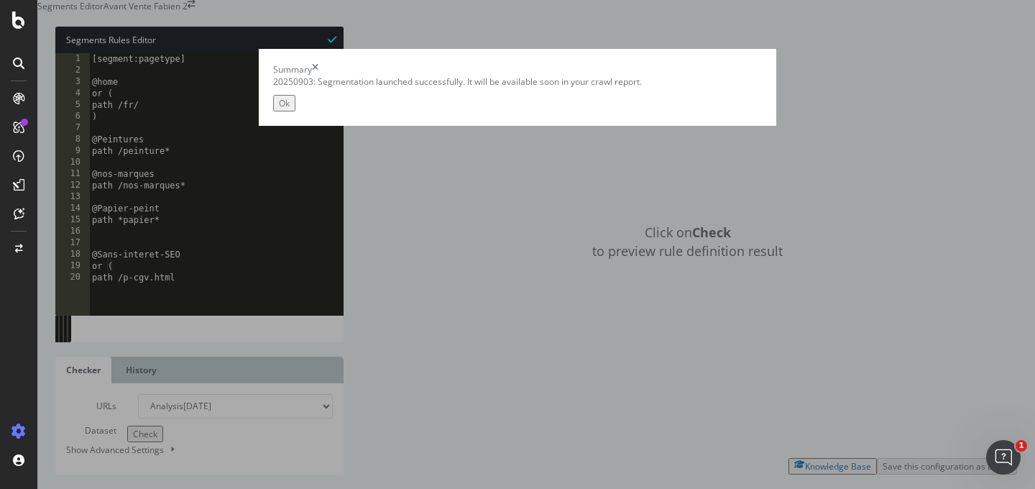
click at [290, 109] on div "Ok" at bounding box center [284, 103] width 11 height 12
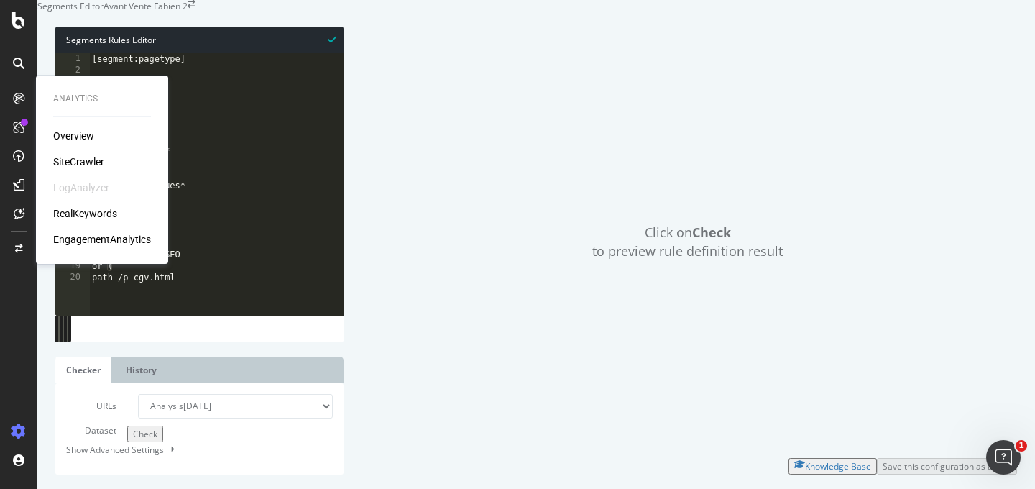
click at [74, 157] on div "SiteCrawler" at bounding box center [78, 162] width 51 height 14
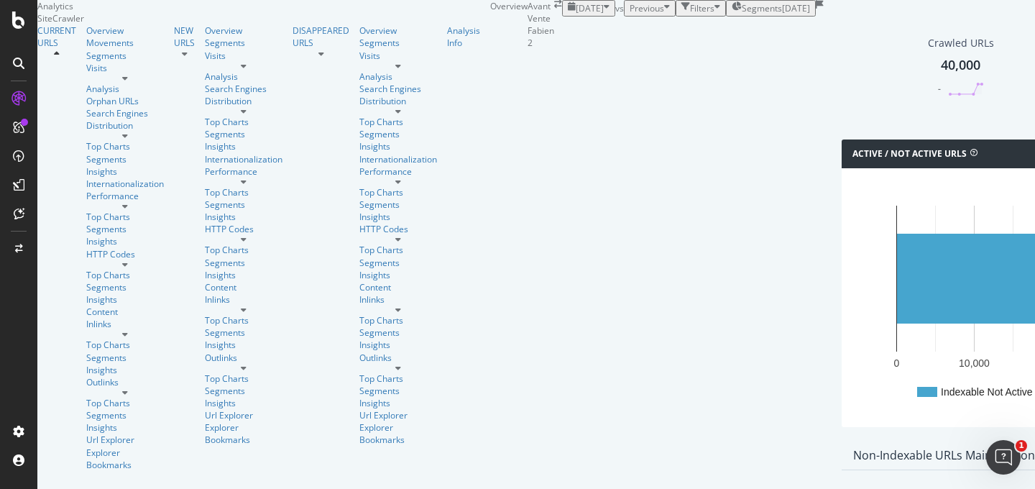
click at [742, 14] on span "Segments" at bounding box center [762, 8] width 40 height 12
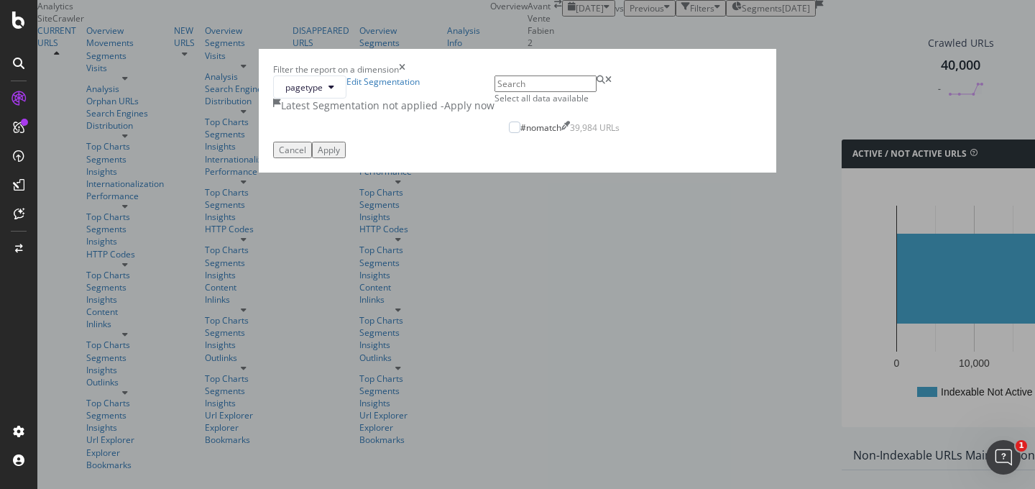
click at [573, 141] on div "Select all data available #nomatch 39,984 URLs" at bounding box center [564, 107] width 139 height 65
click at [495, 113] on div "- Apply now" at bounding box center [468, 105] width 54 height 14
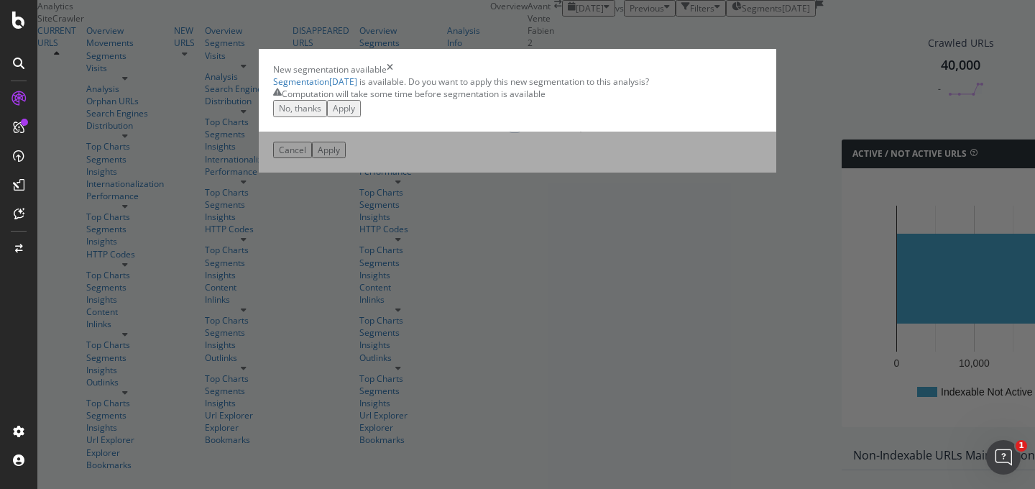
click at [355, 114] on div "Apply" at bounding box center [344, 108] width 22 height 12
